Goal: Task Accomplishment & Management: Use online tool/utility

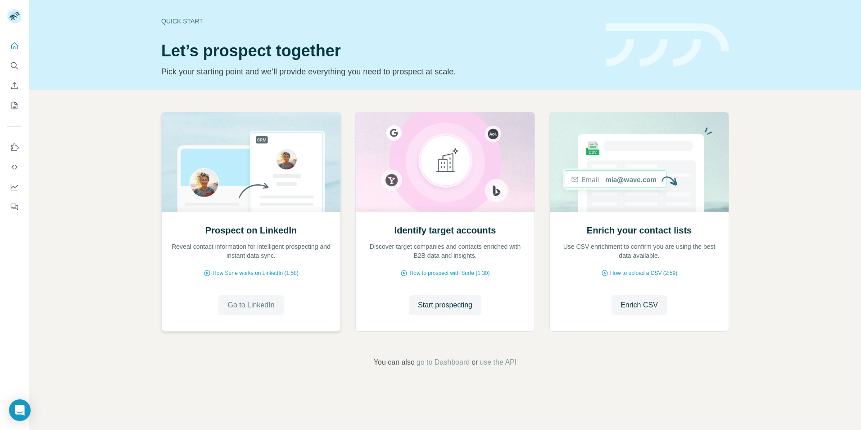
click at [259, 305] on span "Go to LinkedIn" at bounding box center [250, 305] width 47 height 11
click at [269, 303] on span "Go to LinkedIn" at bounding box center [250, 305] width 47 height 11
click at [245, 301] on span "Go to LinkedIn" at bounding box center [250, 305] width 47 height 11
click at [12, 107] on icon "My lists" at bounding box center [15, 105] width 6 height 7
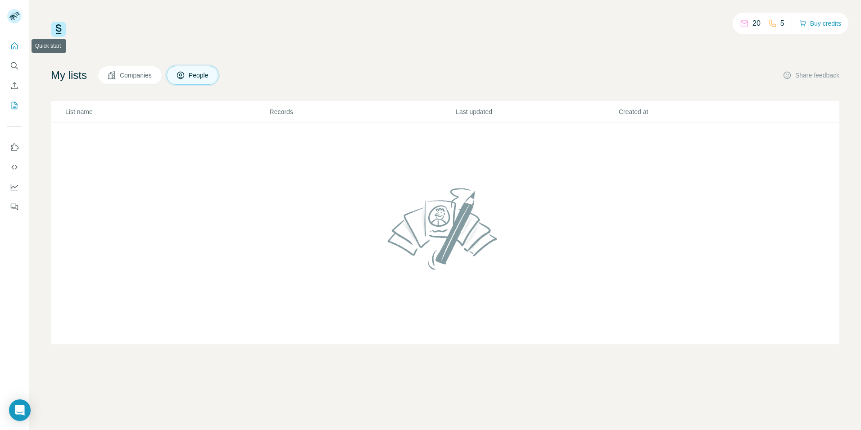
click at [13, 50] on icon "Quick start" at bounding box center [14, 45] width 9 height 9
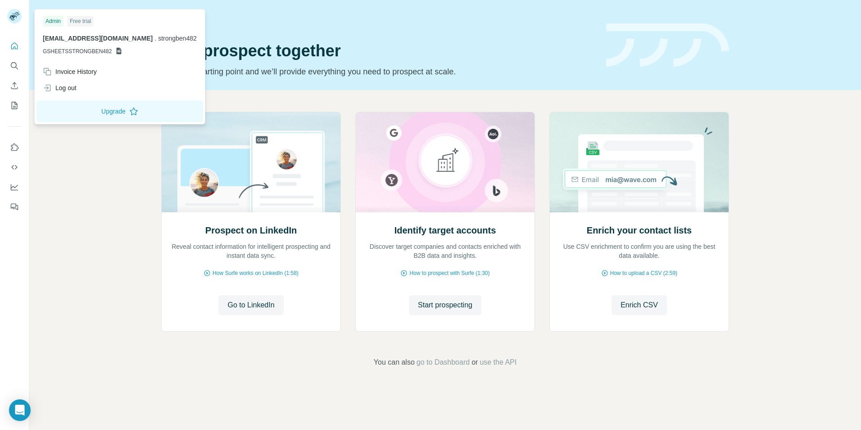
click at [18, 16] on rect at bounding box center [14, 16] width 14 height 14
click at [513, 382] on div "Prospect on LinkedIn Reveal contact information for intelligent prospecting and…" at bounding box center [445, 239] width 832 height 299
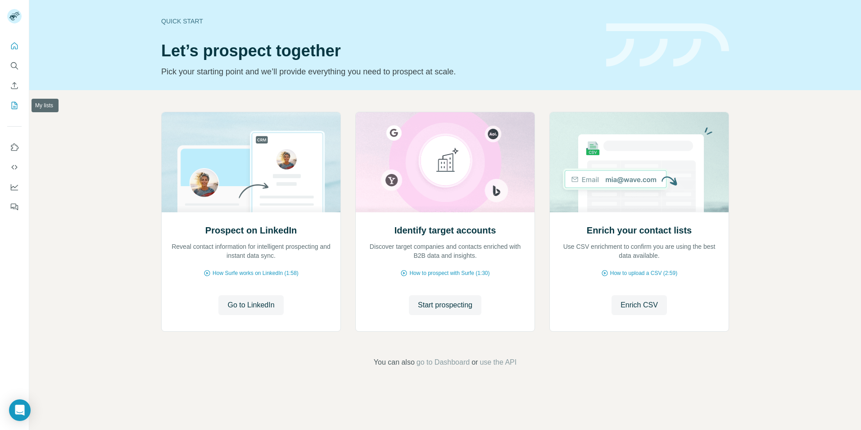
click at [14, 107] on icon "My lists" at bounding box center [14, 105] width 9 height 9
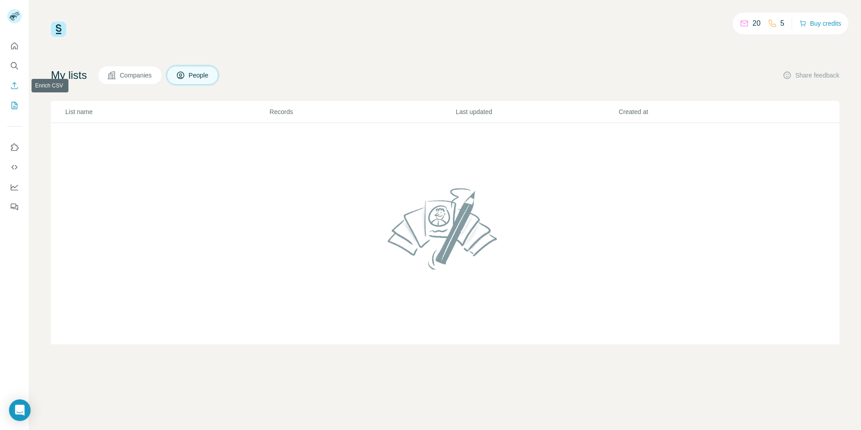
click at [16, 87] on icon "Enrich CSV" at bounding box center [14, 85] width 9 height 9
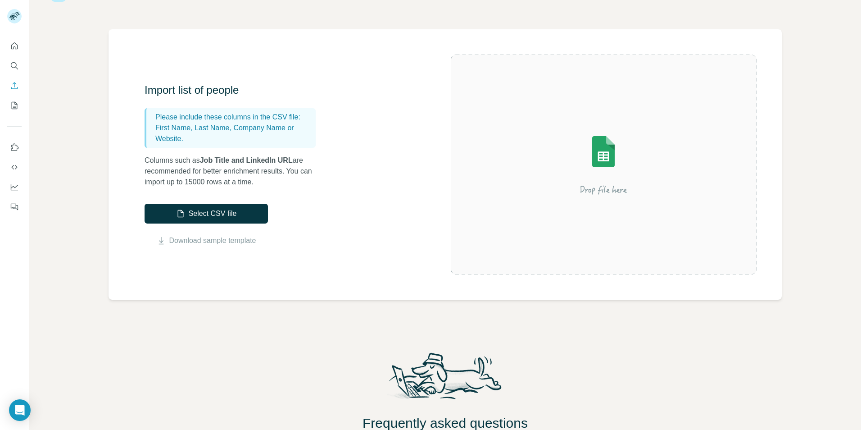
scroll to position [90, 0]
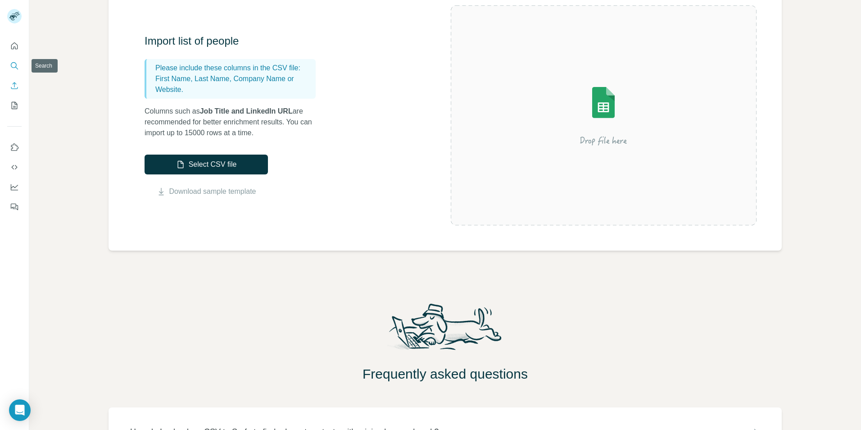
click at [18, 49] on icon "Quick start" at bounding box center [14, 45] width 9 height 9
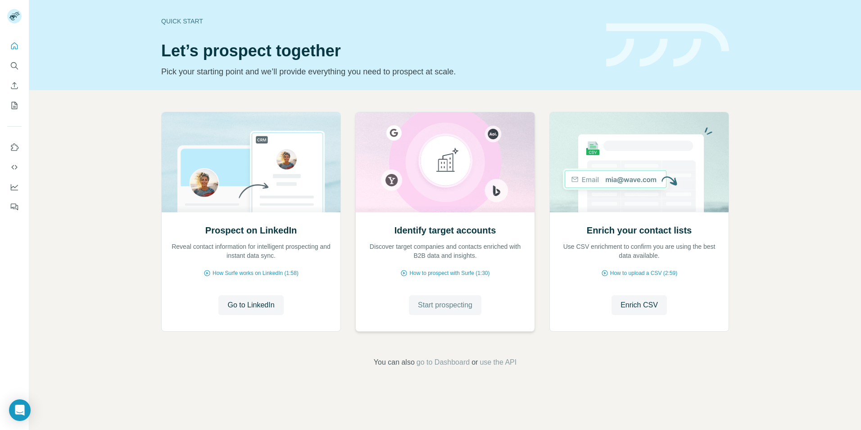
click at [454, 304] on span "Start prospecting" at bounding box center [445, 305] width 55 height 11
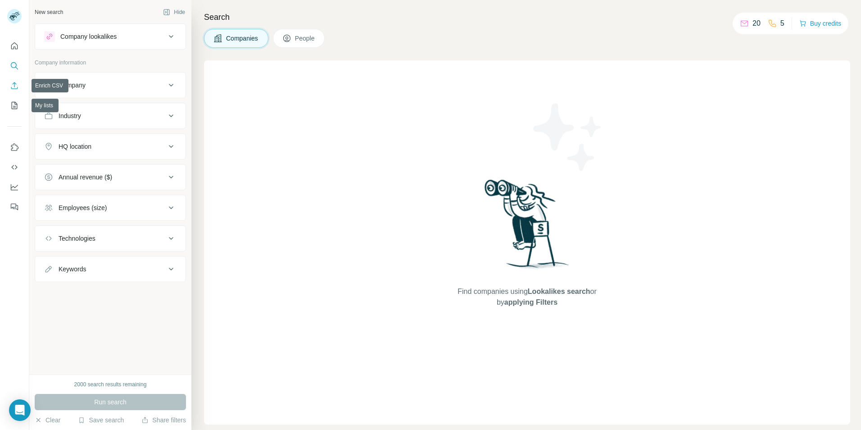
click at [16, 84] on icon "Enrich CSV" at bounding box center [14, 85] width 9 height 9
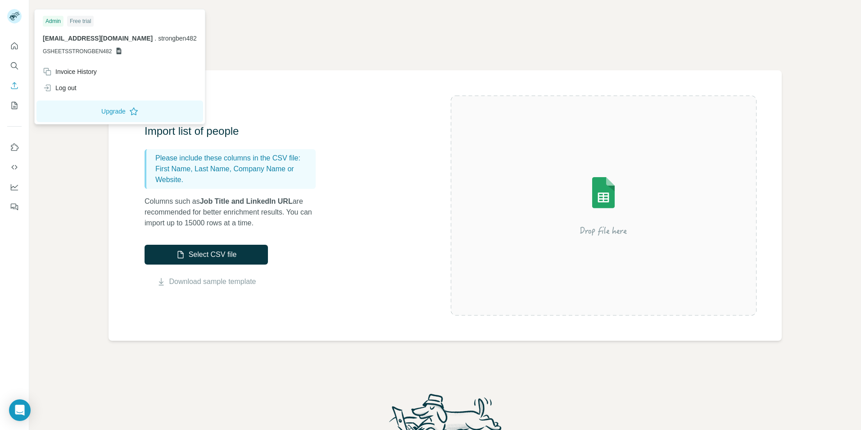
click at [115, 52] on icon at bounding box center [118, 50] width 7 height 7
click at [118, 50] on icon at bounding box center [118, 50] width 7 height 7
drag, startPoint x: 118, startPoint y: 50, endPoint x: 40, endPoint y: 57, distance: 79.1
click at [40, 57] on div "Admin Free trial [EMAIL_ADDRESS][DOMAIN_NAME] . strongben482 GSHEETSSTRONGBEN482" at bounding box center [119, 37] width 167 height 52
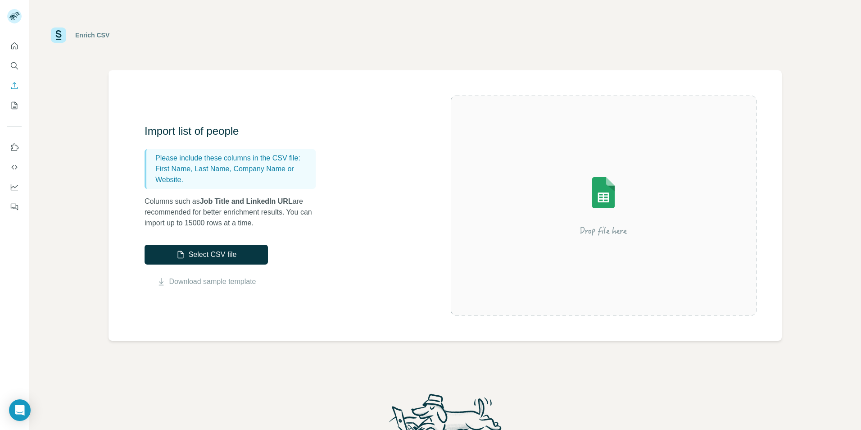
drag, startPoint x: 39, startPoint y: 57, endPoint x: 170, endPoint y: 46, distance: 131.5
click at [177, 46] on div "Enrich CSV" at bounding box center [445, 35] width 789 height 27
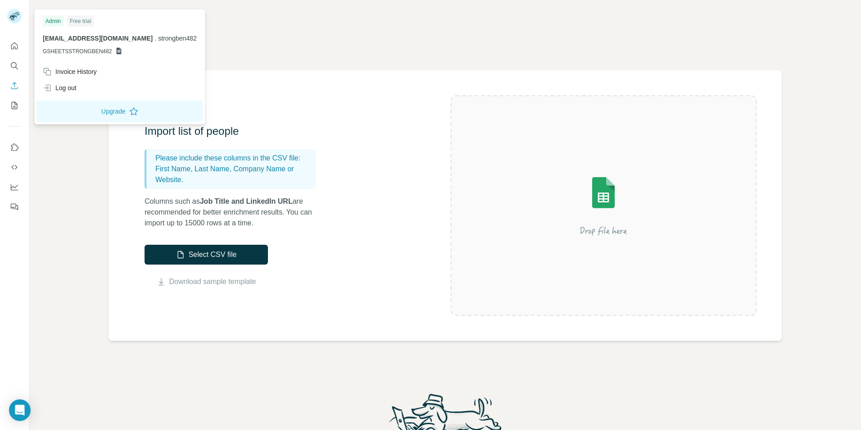
click at [349, 64] on div "Enrich CSV" at bounding box center [445, 35] width 832 height 70
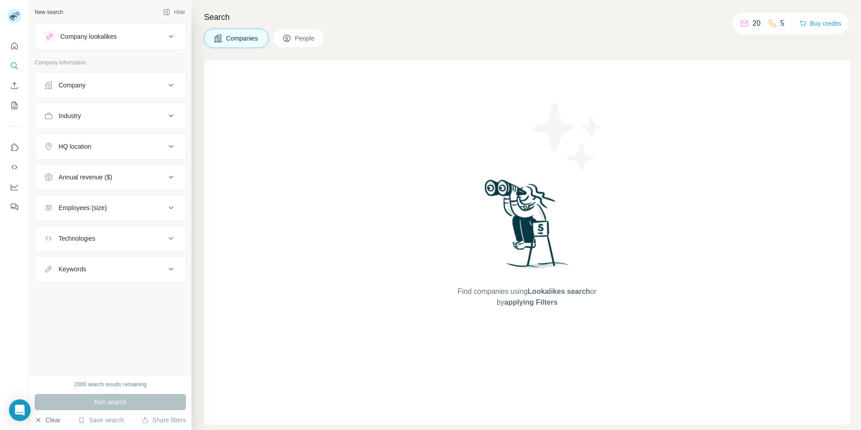
click at [50, 420] on button "Clear" at bounding box center [48, 419] width 26 height 9
